Goal: Check status: Check status

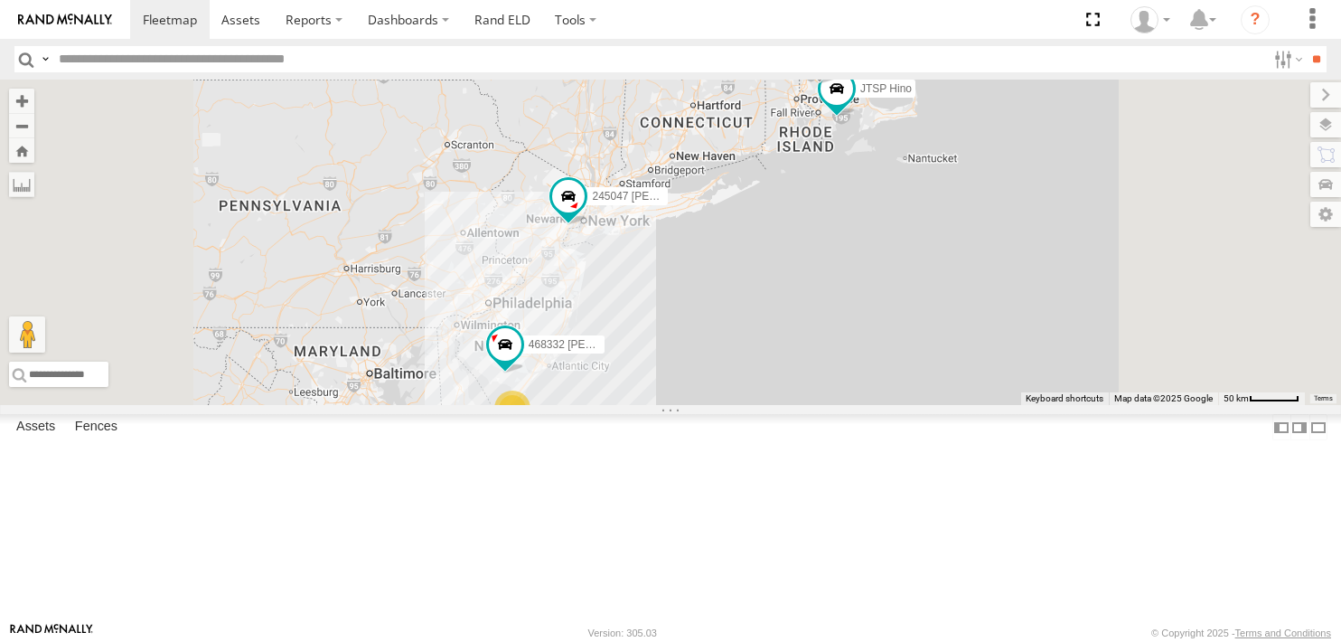
drag, startPoint x: 746, startPoint y: 383, endPoint x: 723, endPoint y: 427, distance: 49.7
click at [723, 405] on div "468334 [PERSON_NAME] 3 245047 [PERSON_NAME] 468332 [PERSON_NAME] JTSP Hino" at bounding box center [670, 242] width 1341 height 325
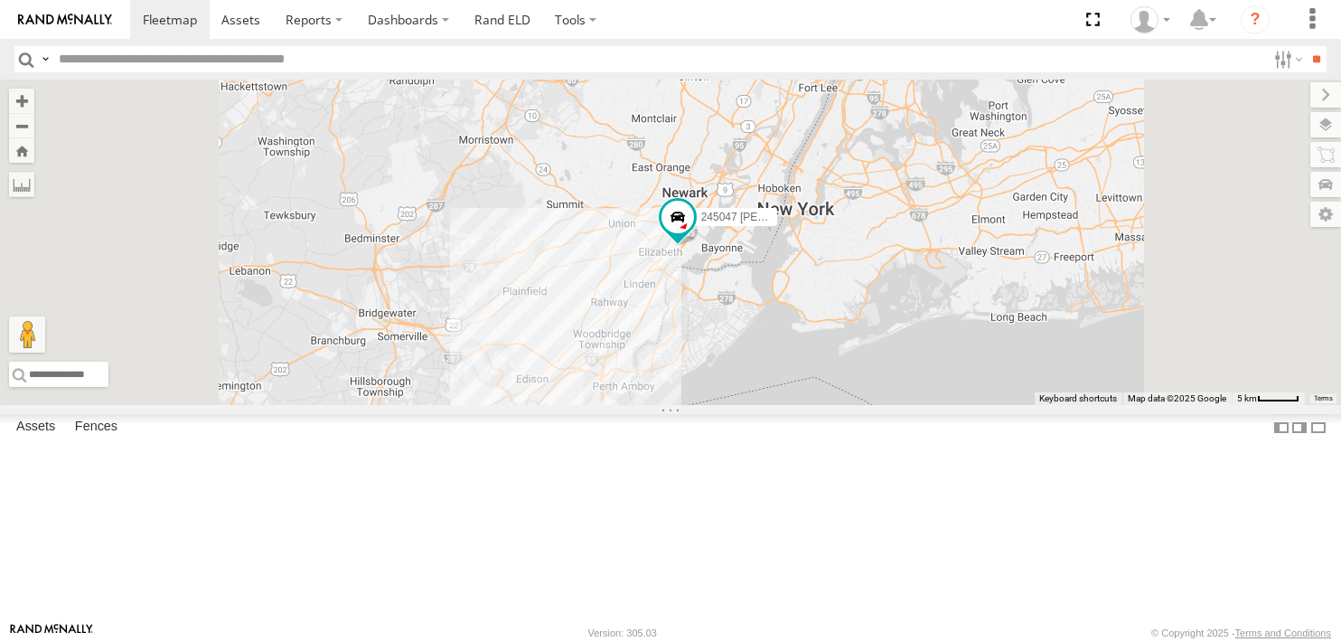
click at [784, 405] on div "468334 [PERSON_NAME] 245047 [PERSON_NAME] 468332 [PERSON_NAME] JTSP Hino" at bounding box center [670, 242] width 1341 height 325
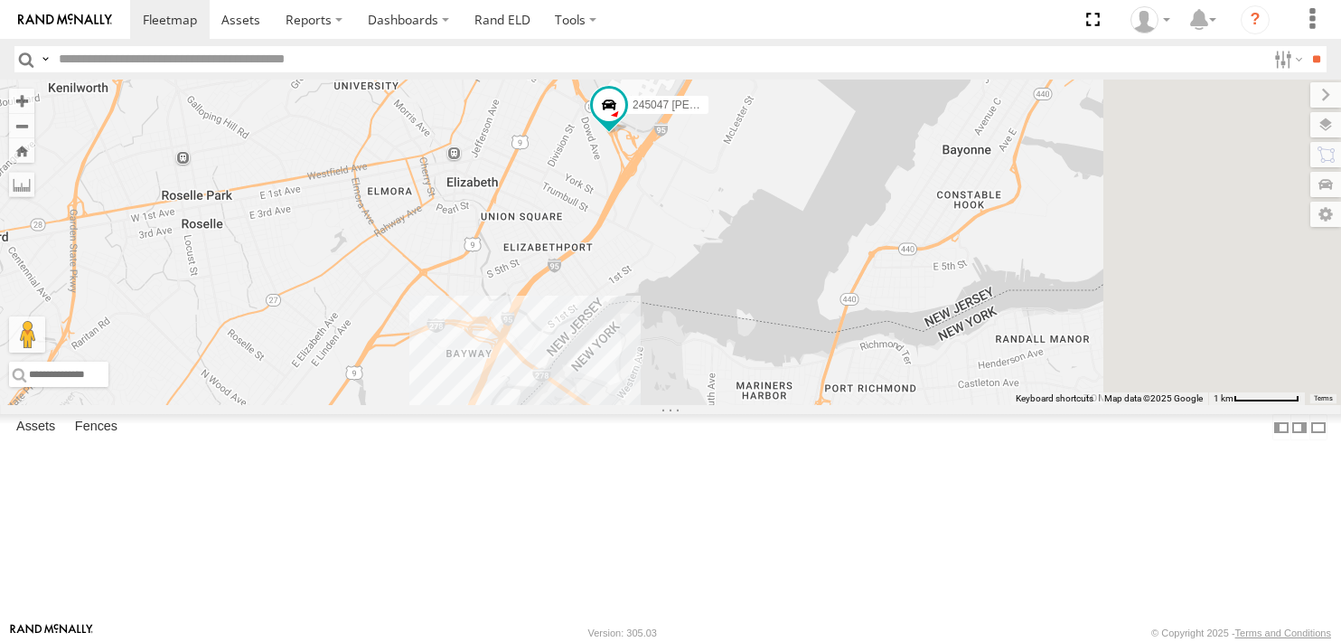
drag, startPoint x: 914, startPoint y: 227, endPoint x: 792, endPoint y: 575, distance: 368.7
click at [792, 405] on div "468334 [PERSON_NAME] 245047 [PERSON_NAME] 468332 [PERSON_NAME] JTSP Hino" at bounding box center [670, 242] width 1341 height 325
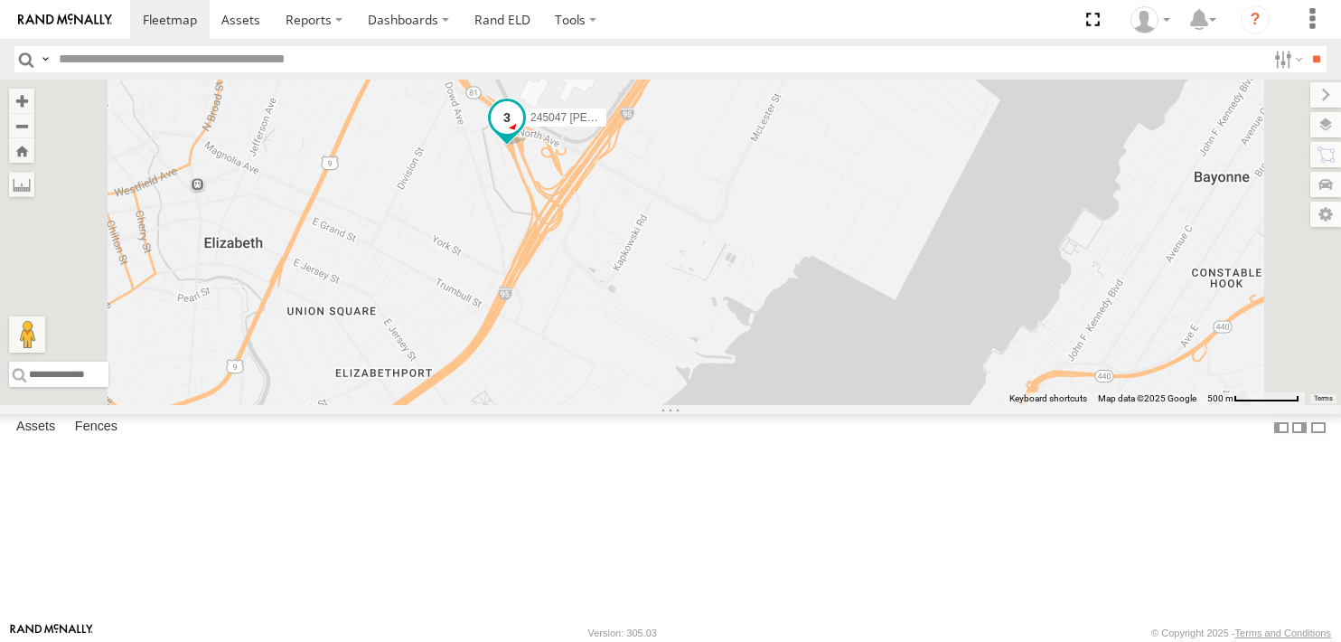
click at [523, 134] on span at bounding box center [507, 117] width 33 height 33
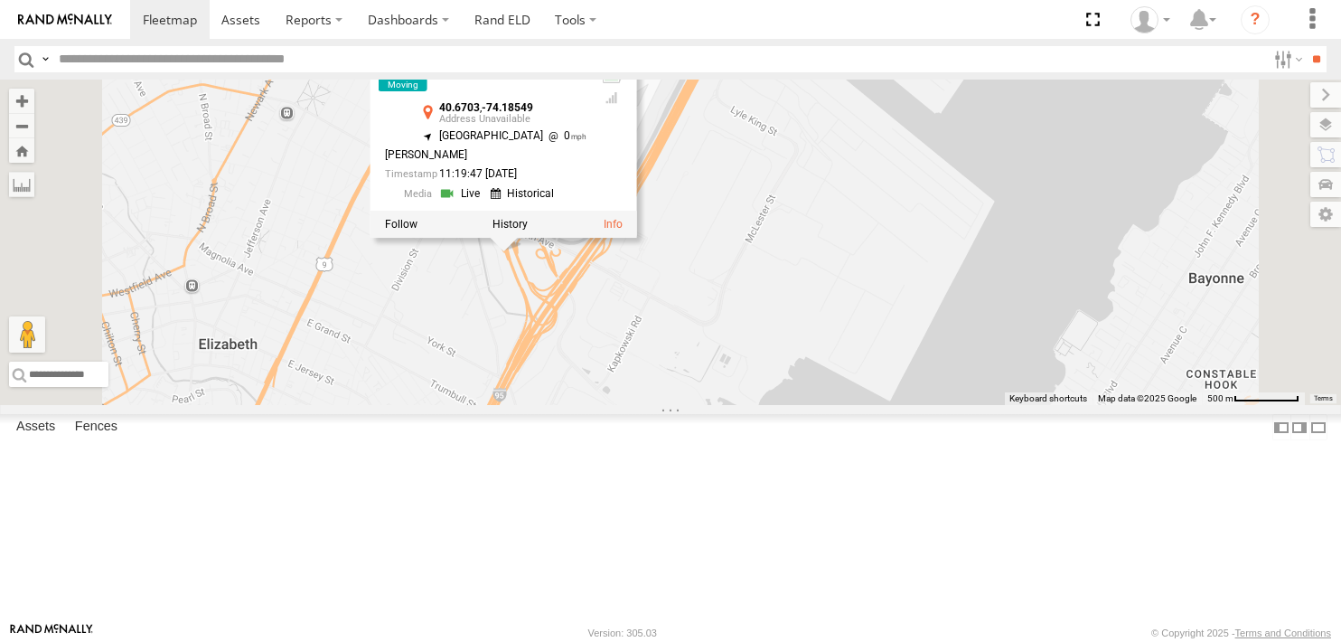
drag, startPoint x: 667, startPoint y: 411, endPoint x: 665, endPoint y: 467, distance: 56.1
click at [665, 405] on div "468334 [PERSON_NAME] 245047 [PERSON_NAME] 468332 [PERSON_NAME] JTSP Hino 245047…" at bounding box center [670, 242] width 1341 height 325
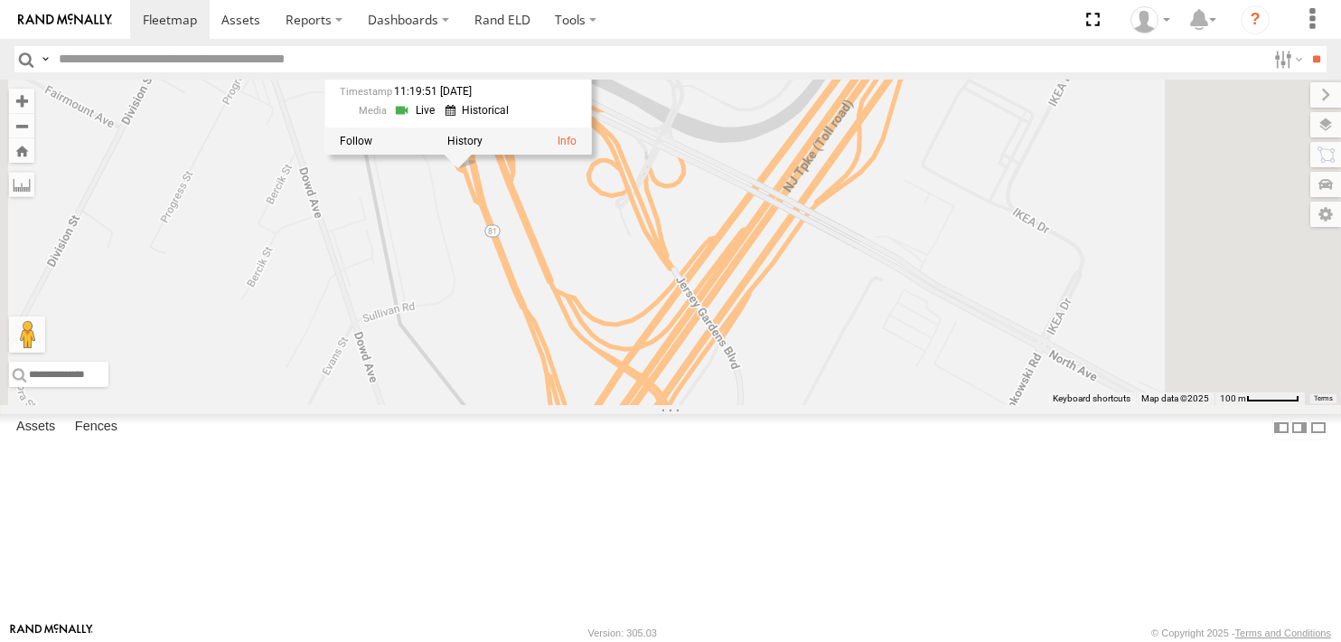
drag, startPoint x: 719, startPoint y: 296, endPoint x: 695, endPoint y: 498, distance: 203.9
click at [695, 405] on div "468334 [PERSON_NAME] 245047 [PERSON_NAME] 468332 [PERSON_NAME] JTSP Hino 245047…" at bounding box center [670, 242] width 1341 height 325
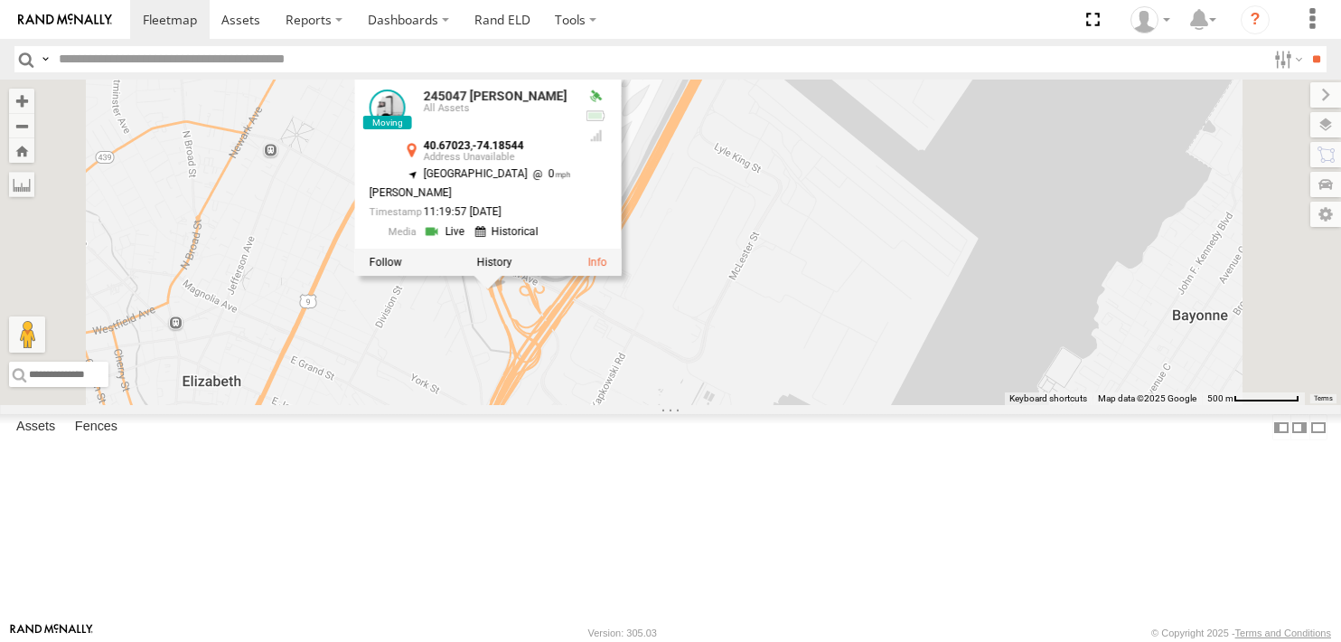
drag, startPoint x: 636, startPoint y: 532, endPoint x: 690, endPoint y: 400, distance: 142.3
click at [690, 400] on div "468334 [PERSON_NAME] 245047 [PERSON_NAME] 468332 [PERSON_NAME] JTSP Hino 245047…" at bounding box center [670, 242] width 1341 height 325
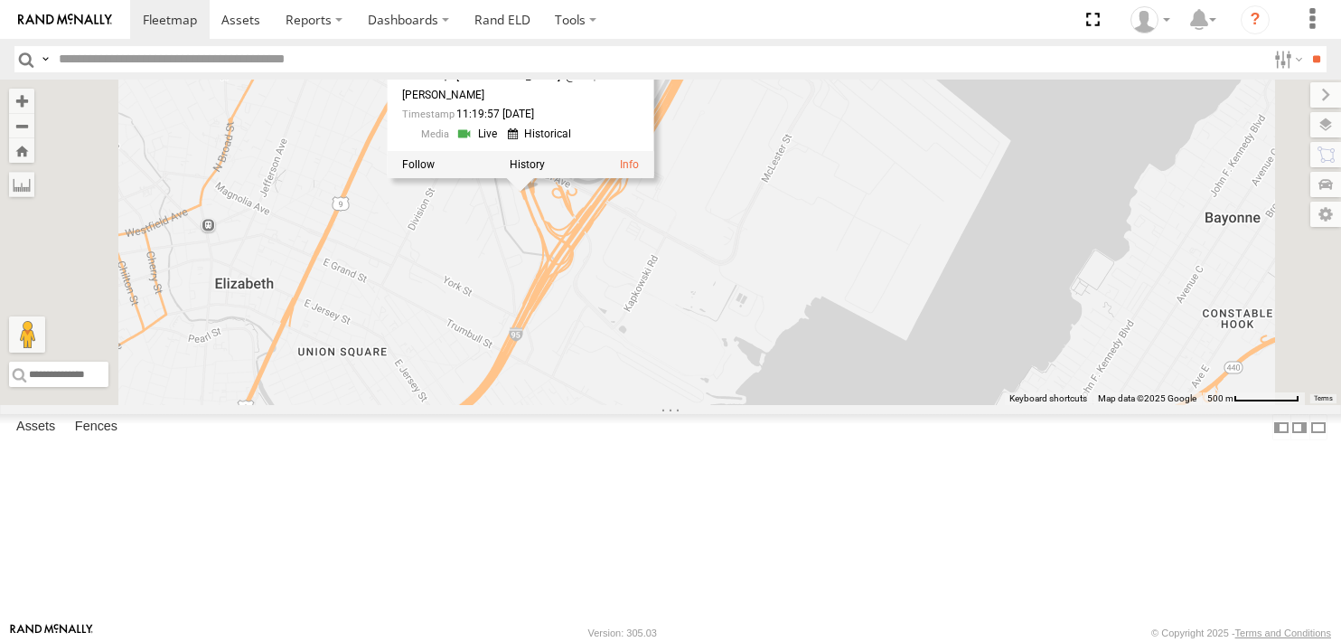
drag, startPoint x: 798, startPoint y: 434, endPoint x: 794, endPoint y: 444, distance: 10.6
click at [794, 405] on div "468334 [PERSON_NAME] 245047 [PERSON_NAME] 468332 [PERSON_NAME] JTSP Hino 245047…" at bounding box center [670, 242] width 1341 height 325
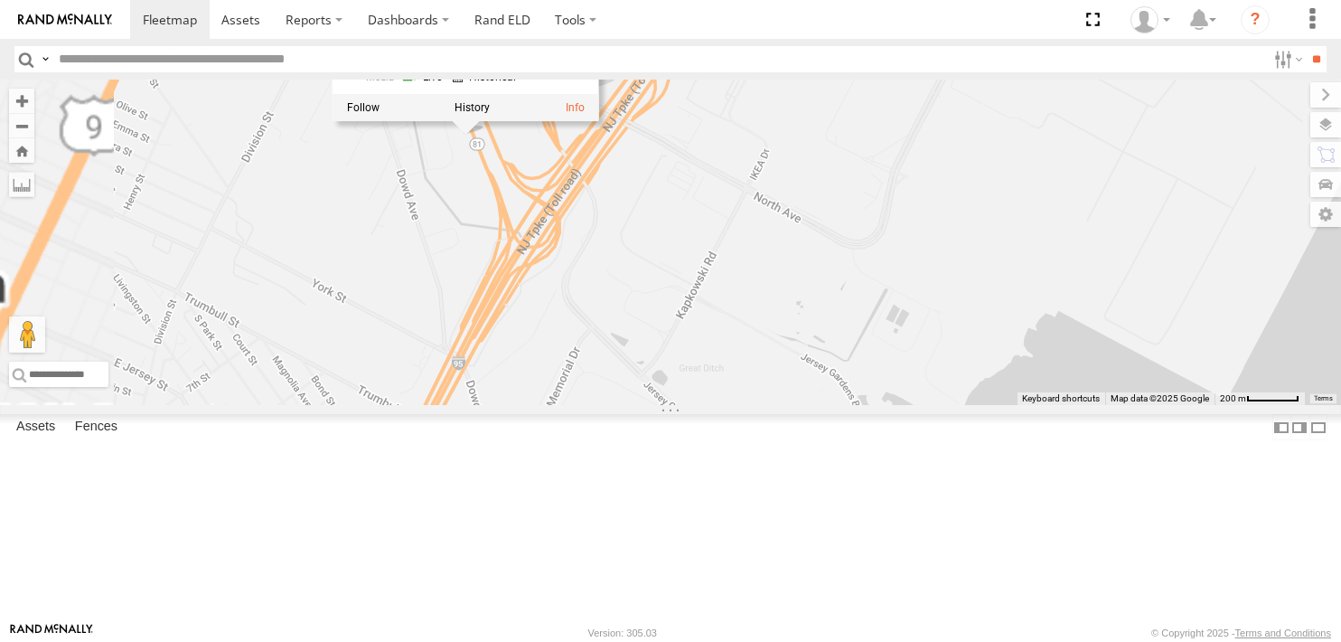
click at [0, 0] on div "245047 [PERSON_NAME] All Assets RT-81 [PERSON_NAME] 40.67058 -74.18569 Video 46…" at bounding box center [0, 0] width 0 height 0
click at [642, 371] on div "468334 [PERSON_NAME] 245047 [PERSON_NAME] 468332 [PERSON_NAME] JTSP Hino 245047…" at bounding box center [670, 242] width 1341 height 325
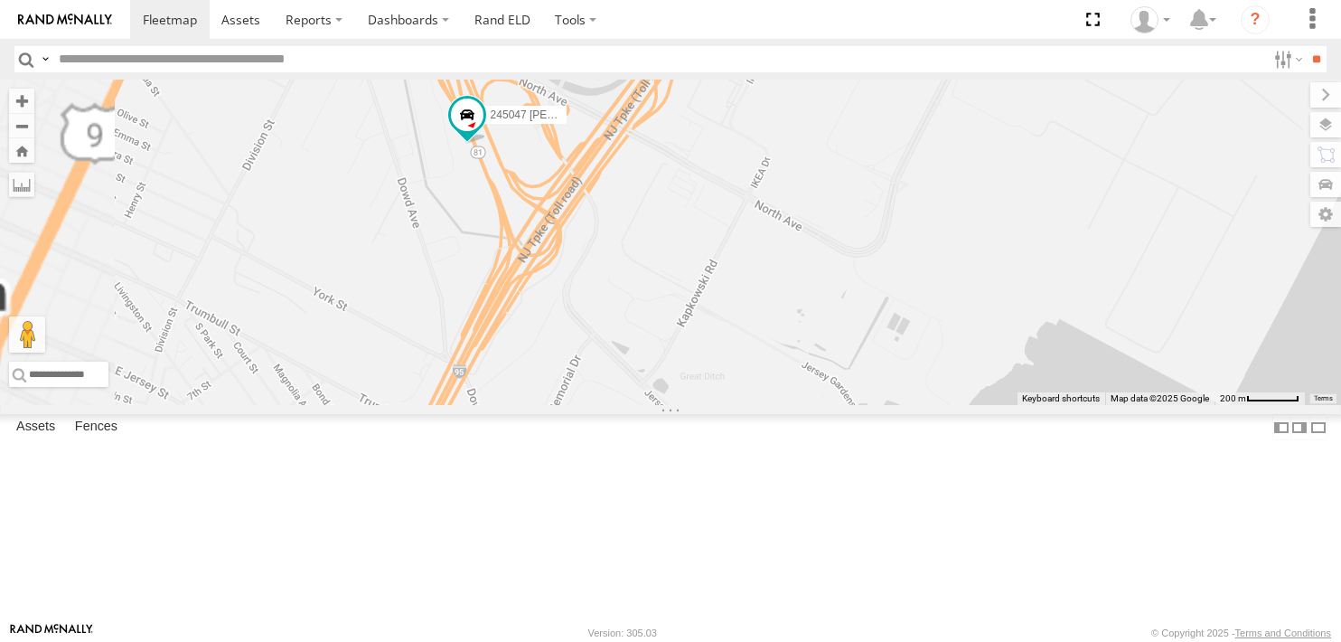
drag, startPoint x: 677, startPoint y: 367, endPoint x: 671, endPoint y: 427, distance: 60.0
click at [671, 405] on div "468334 [PERSON_NAME] 245047 [PERSON_NAME] 468332 [PERSON_NAME] JTSP Hino" at bounding box center [670, 242] width 1341 height 325
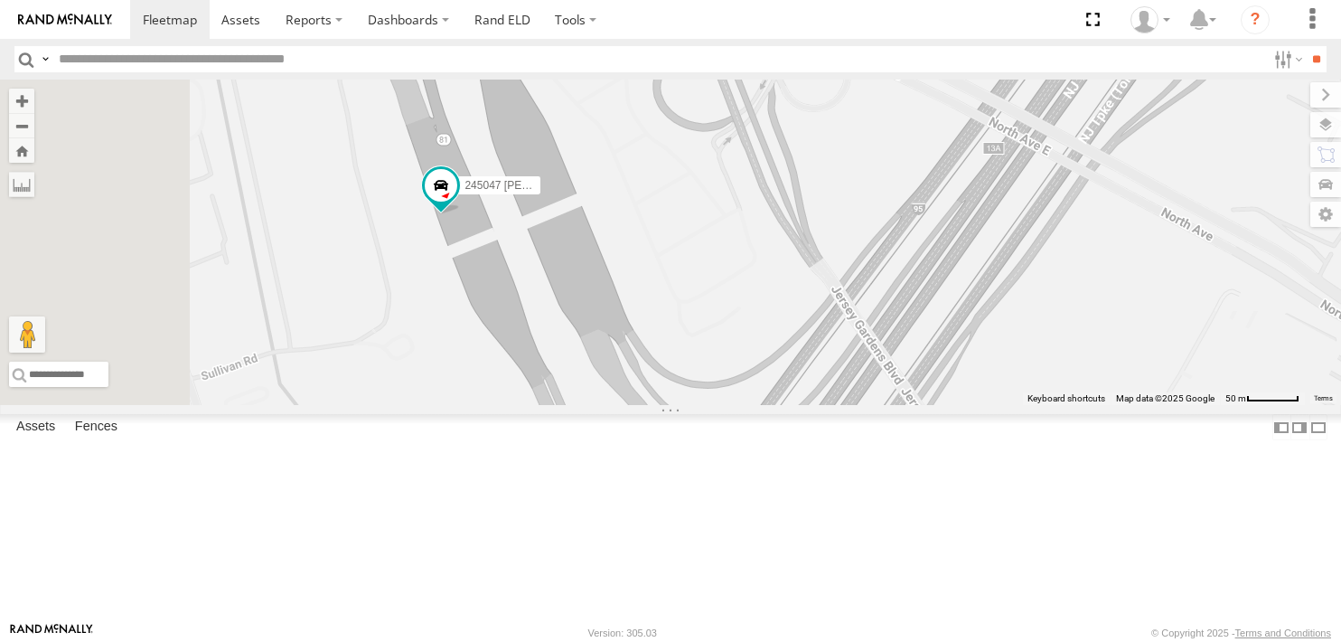
drag, startPoint x: 658, startPoint y: 333, endPoint x: 671, endPoint y: 505, distance: 172.2
click at [671, 405] on div "468334 [PERSON_NAME] 245047 [PERSON_NAME] 468332 [PERSON_NAME] JTSP Hino" at bounding box center [670, 242] width 1341 height 325
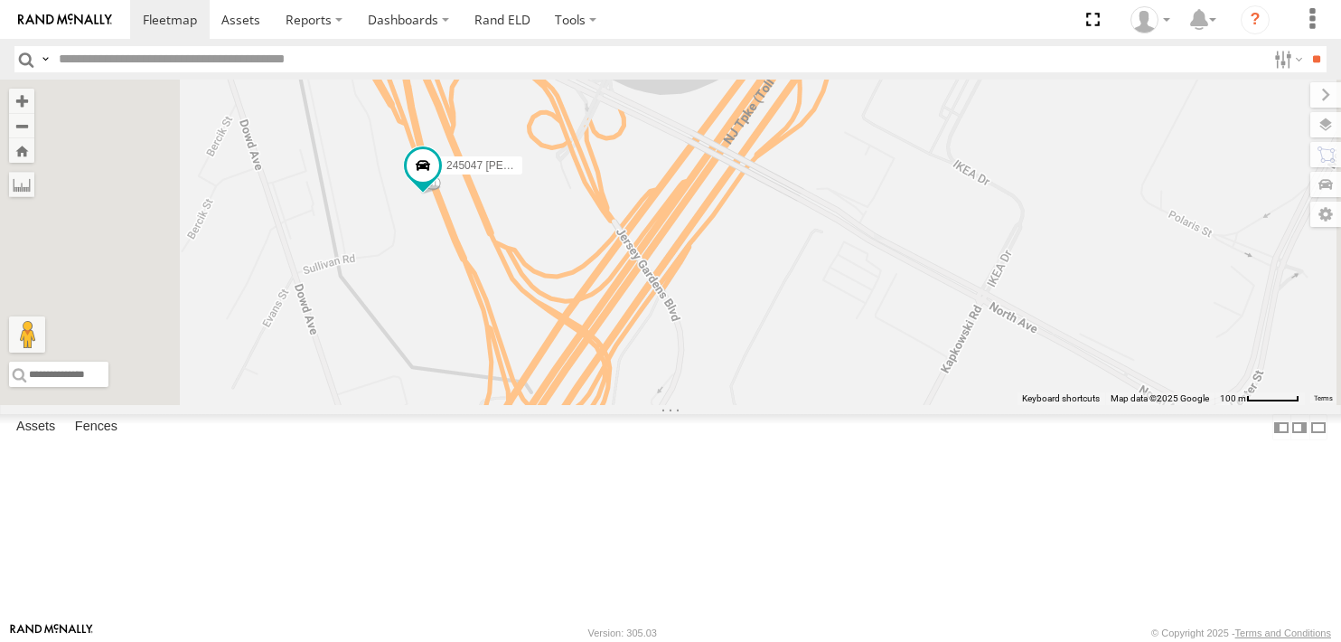
drag, startPoint x: 671, startPoint y: 547, endPoint x: 648, endPoint y: 418, distance: 130.5
click at [648, 405] on div "468334 [PERSON_NAME] 245047 [PERSON_NAME] 468332 [PERSON_NAME] JTSP Hino" at bounding box center [670, 242] width 1341 height 325
click at [439, 182] on span at bounding box center [423, 165] width 33 height 33
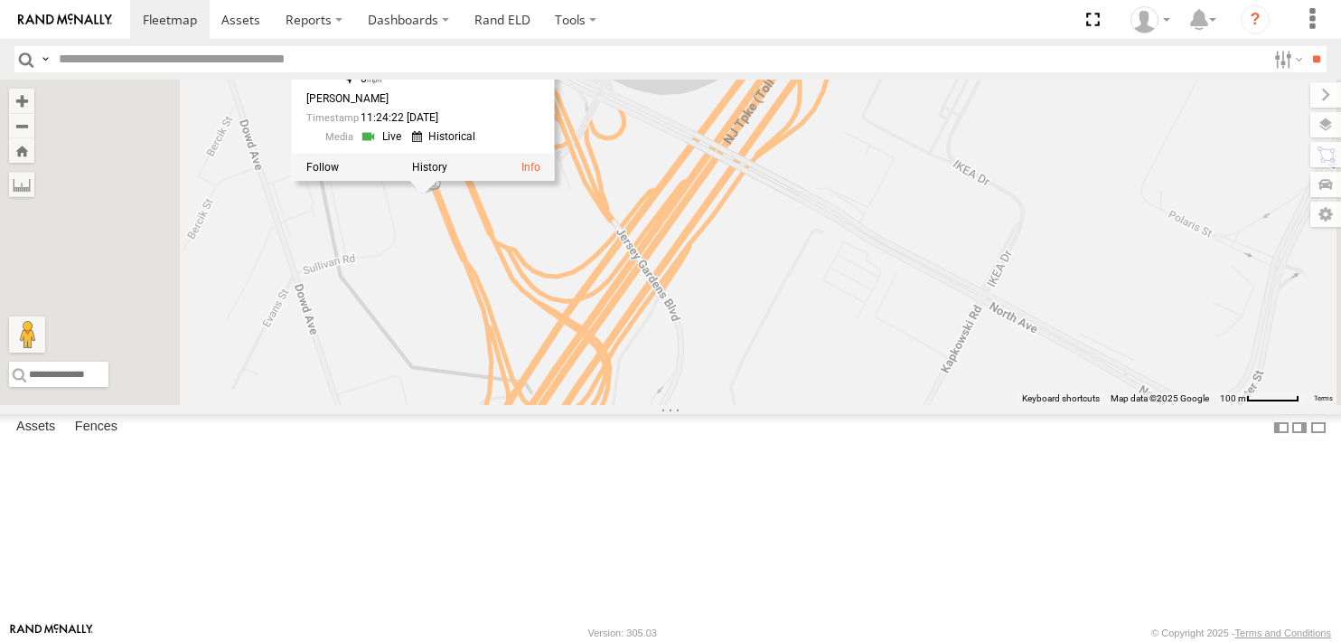
click at [625, 350] on div "468334 [PERSON_NAME] 245047 [PERSON_NAME] 468332 [PERSON_NAME] JTSP Hino 245047…" at bounding box center [670, 242] width 1341 height 325
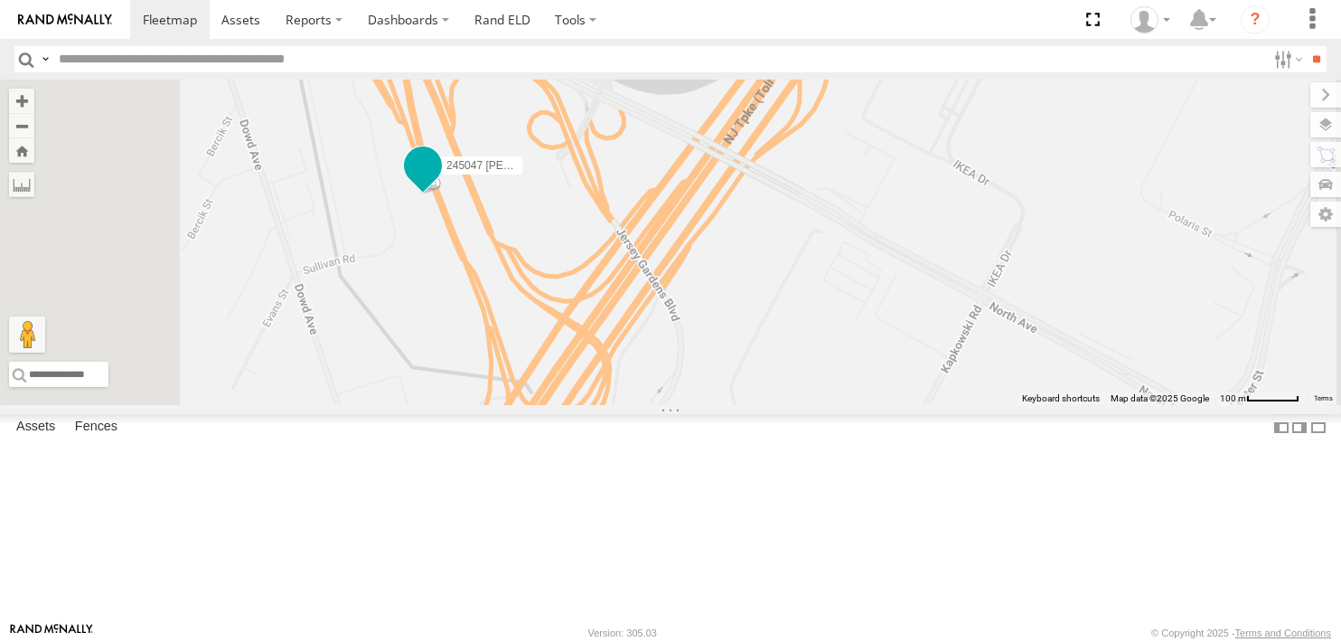
click at [439, 182] on span at bounding box center [423, 165] width 33 height 33
click at [615, 327] on div "245047 [PERSON_NAME]" at bounding box center [670, 242] width 1341 height 325
click at [624, 332] on div "245047 [PERSON_NAME]" at bounding box center [670, 242] width 1341 height 325
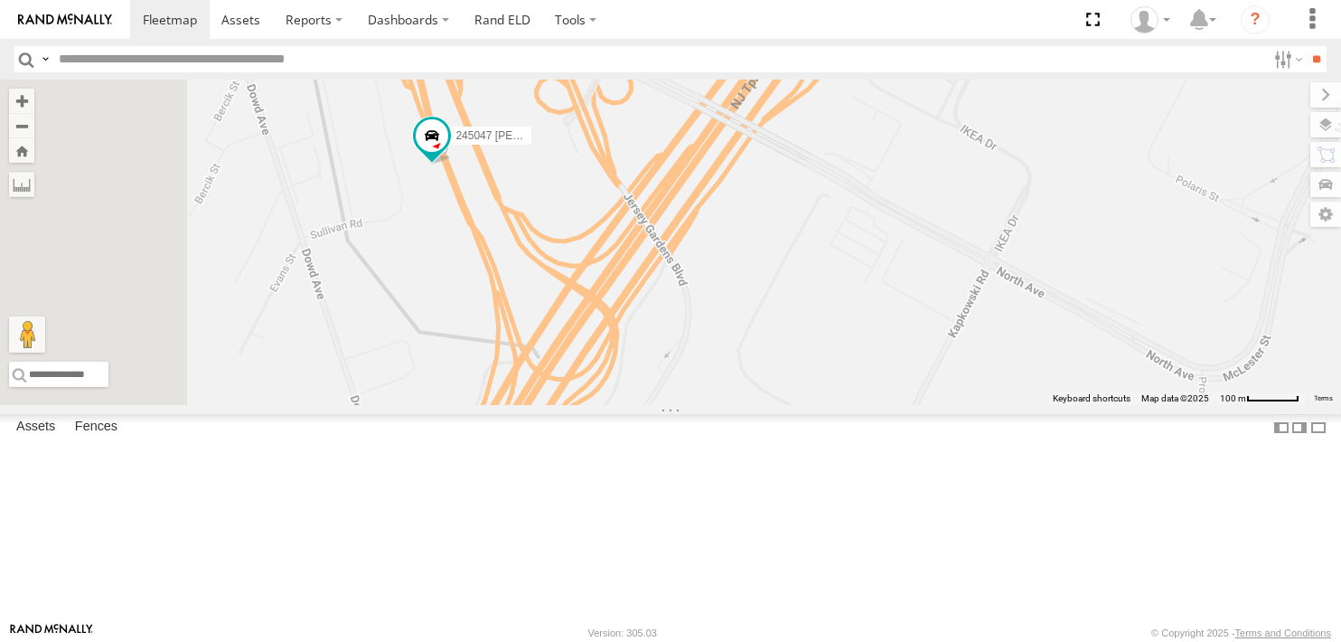
drag, startPoint x: 653, startPoint y: 378, endPoint x: 655, endPoint y: 387, distance: 9.2
click at [655, 387] on div "245047 [PERSON_NAME]" at bounding box center [670, 242] width 1341 height 325
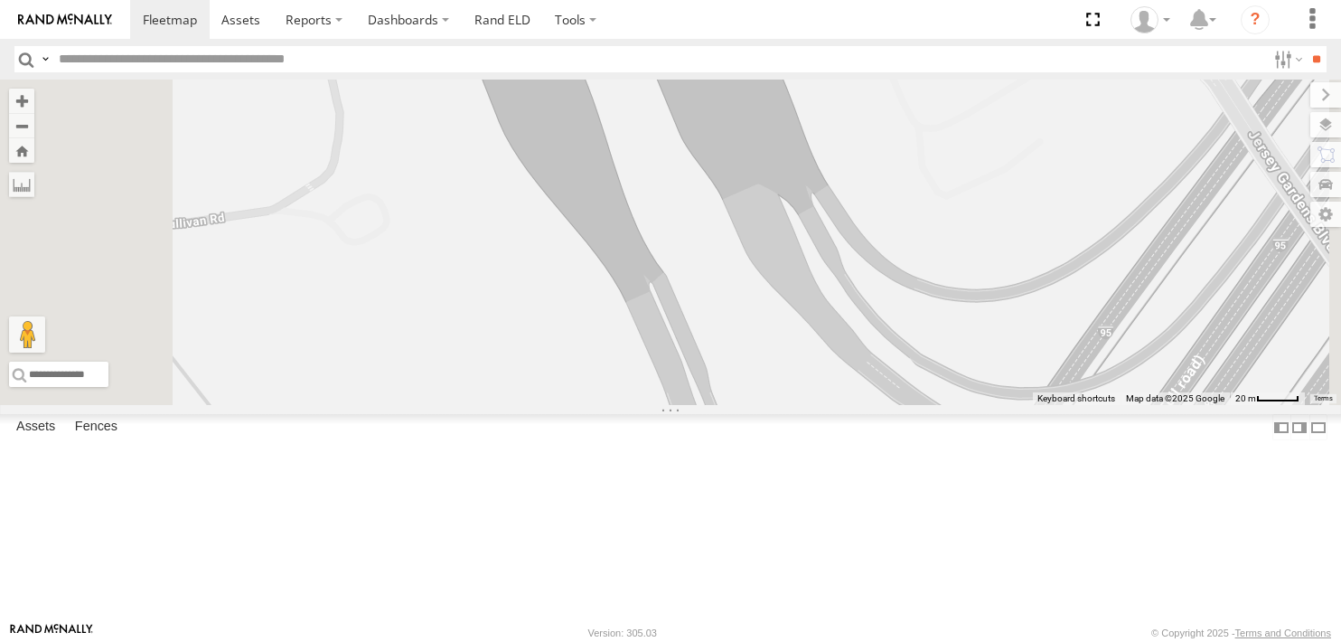
click at [657, 299] on div "245047 [PERSON_NAME]" at bounding box center [670, 242] width 1341 height 325
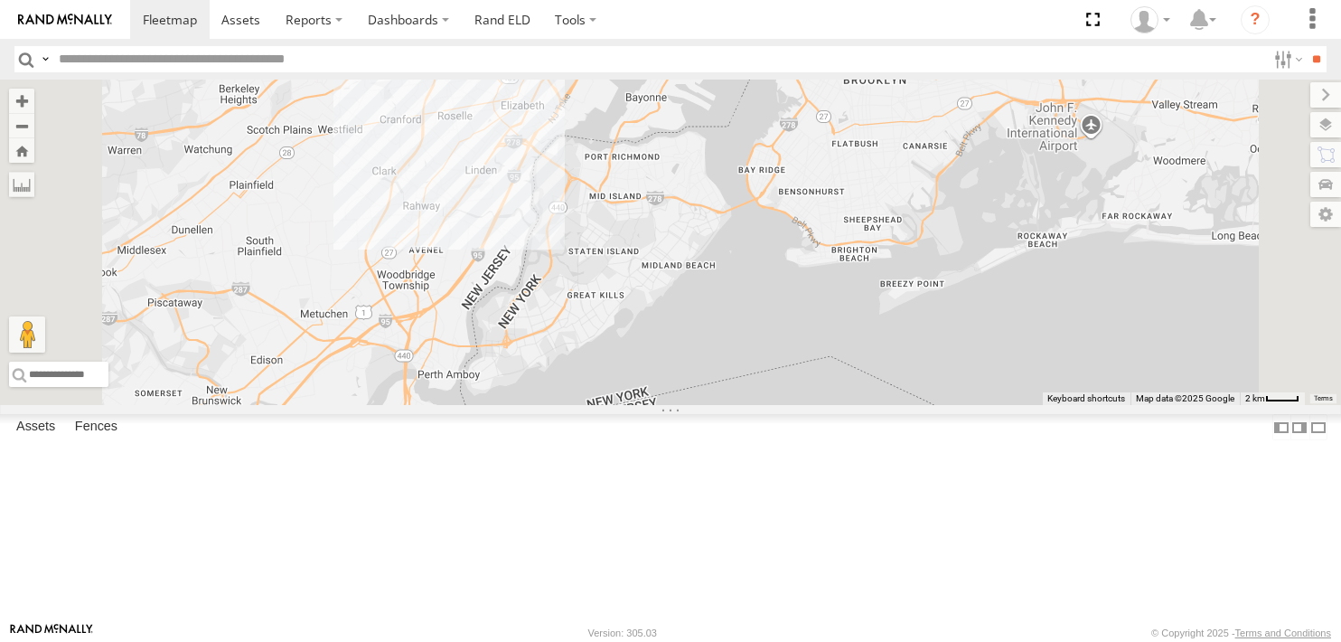
drag, startPoint x: 727, startPoint y: 531, endPoint x: 825, endPoint y: 296, distance: 255.6
click at [825, 296] on div at bounding box center [670, 242] width 1341 height 325
drag, startPoint x: 675, startPoint y: 435, endPoint x: 752, endPoint y: 415, distance: 79.3
click at [752, 405] on div "245047 [PERSON_NAME]" at bounding box center [670, 242] width 1341 height 325
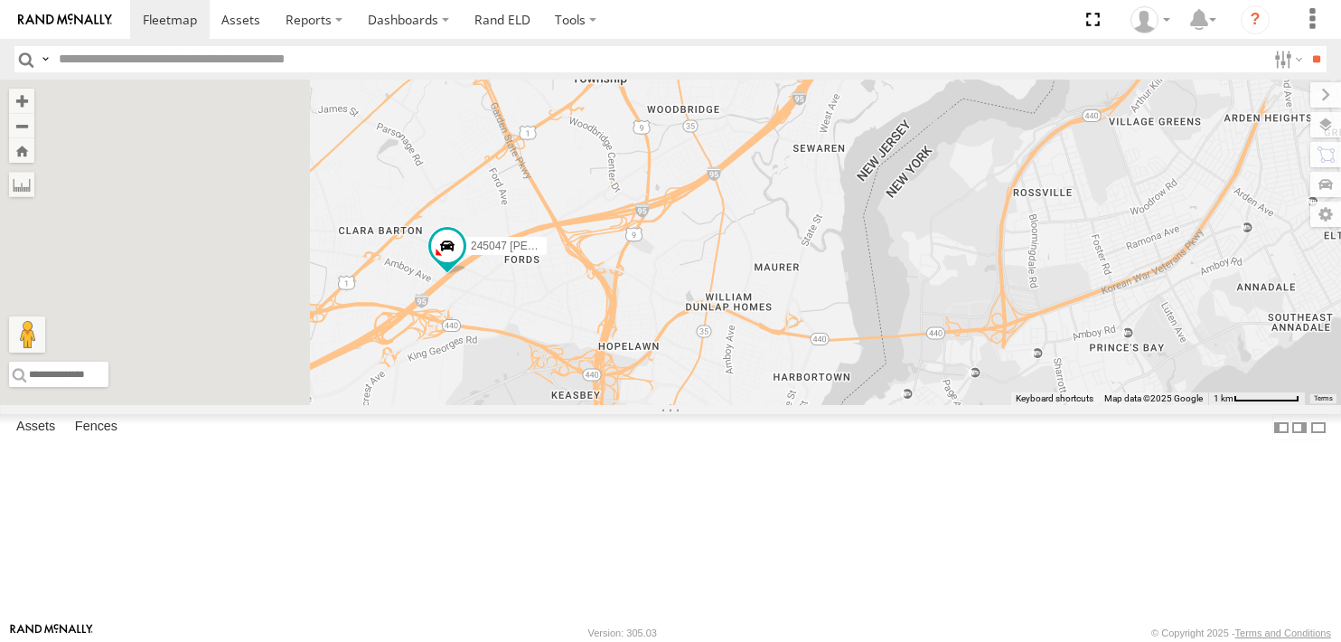
drag, startPoint x: 654, startPoint y: 453, endPoint x: 918, endPoint y: 388, distance: 271.8
click at [918, 388] on div "245047 [PERSON_NAME]" at bounding box center [670, 242] width 1341 height 325
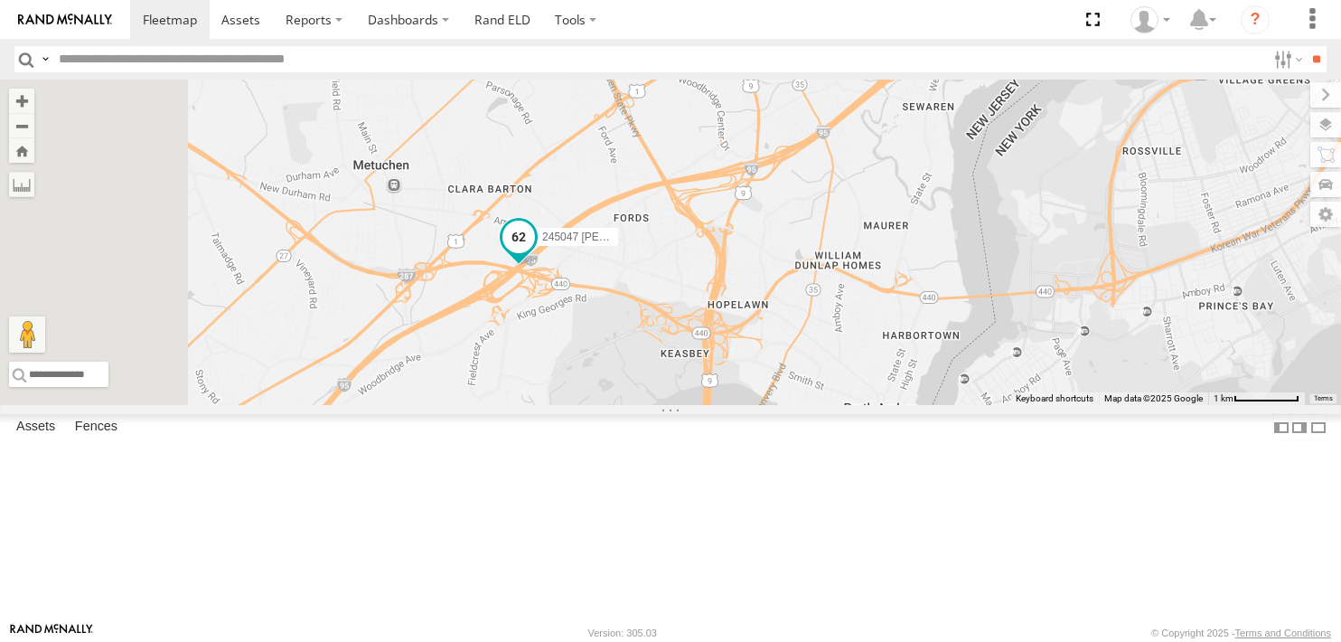
click at [535, 253] on span at bounding box center [518, 236] width 33 height 33
